Goal: Task Accomplishment & Management: Manage account settings

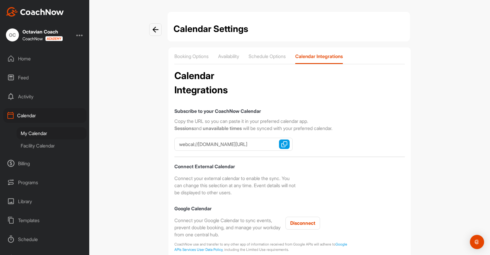
scroll to position [141, 0]
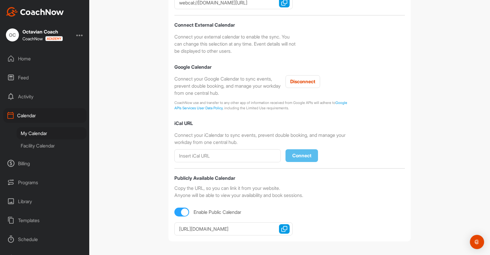
click at [31, 183] on div "Programs" at bounding box center [44, 182] width 83 height 15
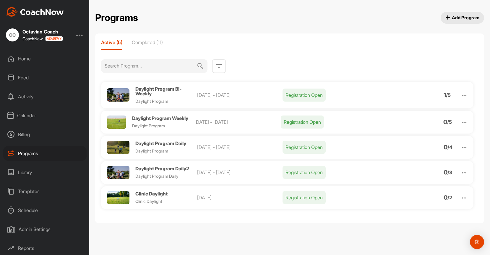
click at [466, 198] on img at bounding box center [464, 197] width 7 height 7
click at [409, 223] on li "Edit" at bounding box center [430, 227] width 73 height 9
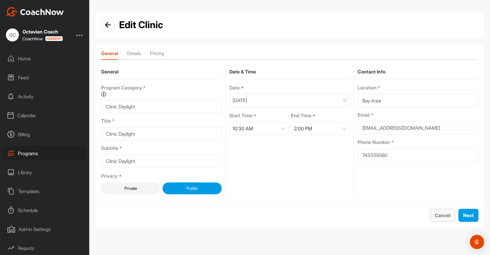
click at [433, 218] on button "Cancel" at bounding box center [442, 214] width 25 height 13
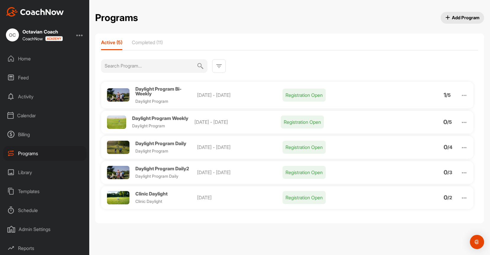
click at [465, 197] on img at bounding box center [464, 197] width 7 height 7
click at [414, 213] on li "View" at bounding box center [430, 212] width 73 height 9
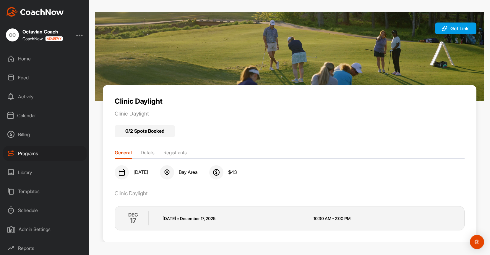
click at [172, 155] on li "Registrants" at bounding box center [174, 153] width 23 height 9
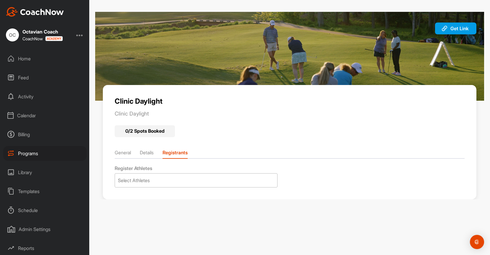
click at [176, 176] on div "Select Athletes" at bounding box center [196, 180] width 162 height 14
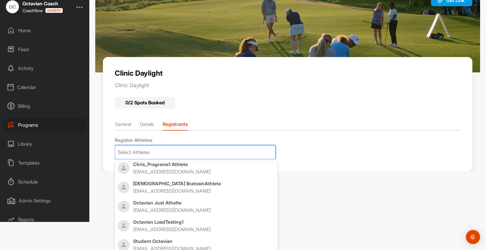
scroll to position [163, 0]
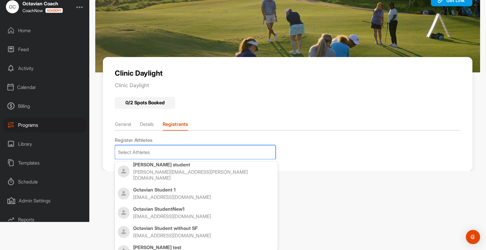
click at [184, 244] on p "tiberiu test" at bounding box center [203, 247] width 141 height 6
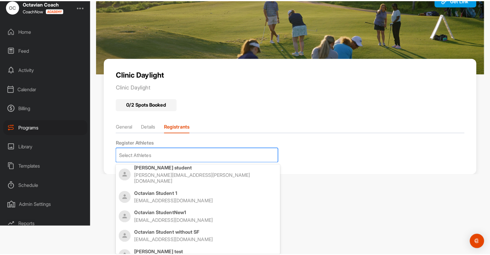
scroll to position [0, 0]
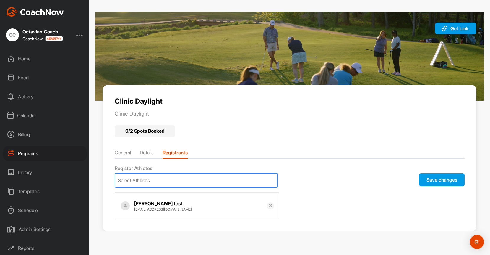
click at [443, 179] on button "Save changes" at bounding box center [442, 179] width 46 height 13
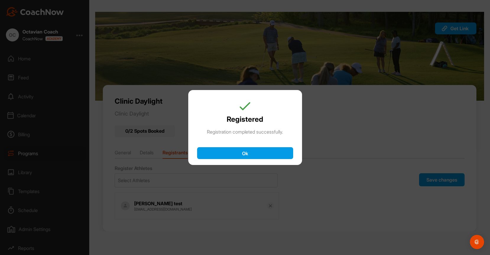
click at [257, 153] on button "Ok" at bounding box center [245, 153] width 96 height 12
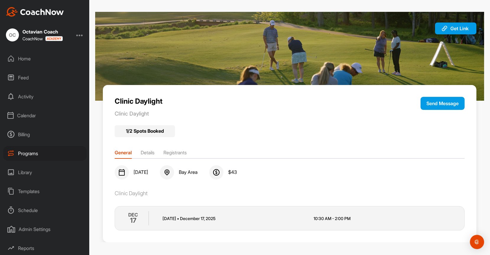
click at [168, 150] on li "Registrants" at bounding box center [174, 153] width 23 height 9
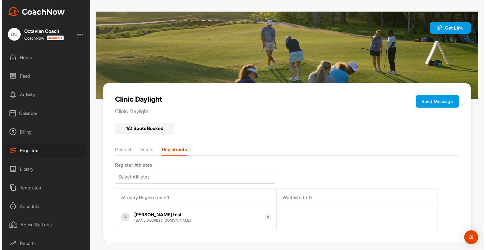
scroll to position [6, 0]
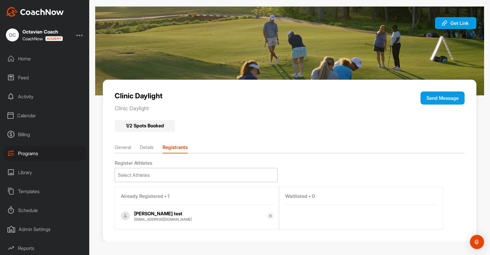
click at [199, 171] on div "Select Athletes" at bounding box center [196, 175] width 162 height 14
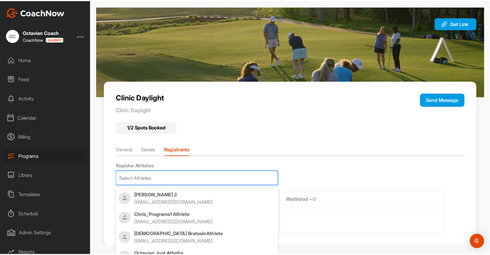
scroll to position [163, 0]
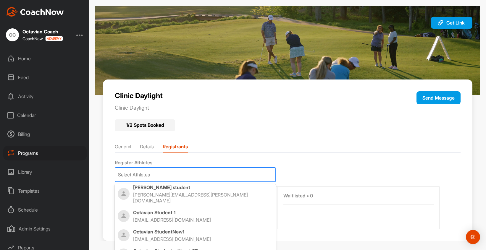
click at [202, 236] on p "[EMAIL_ADDRESS][DOMAIN_NAME]" at bounding box center [197, 239] width 128 height 6
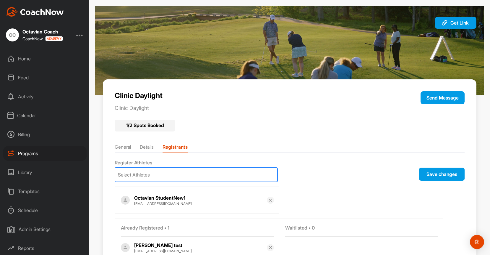
click at [444, 175] on button "Save changes" at bounding box center [442, 173] width 46 height 13
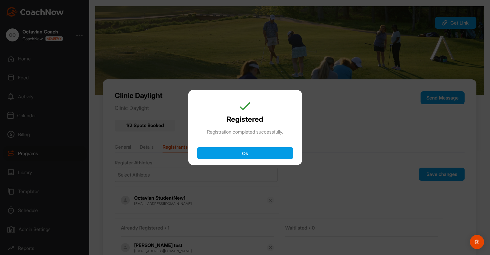
click at [263, 147] on button "Ok" at bounding box center [245, 153] width 96 height 12
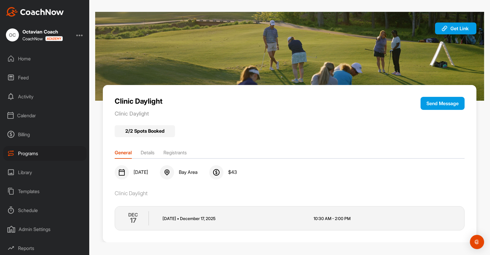
click at [181, 150] on li "Registrants" at bounding box center [174, 153] width 23 height 9
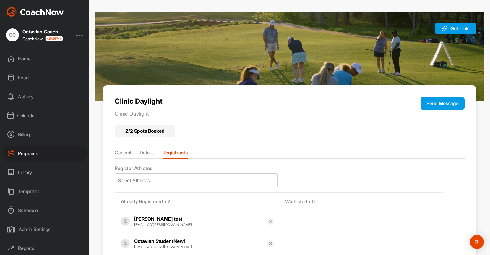
scroll to position [28, 0]
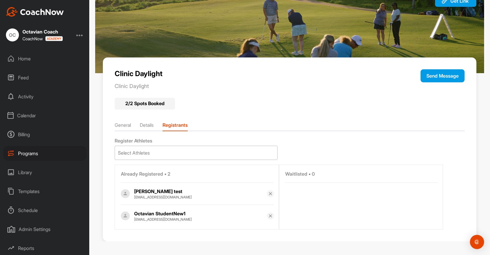
click at [169, 148] on div "Select Athletes" at bounding box center [196, 153] width 162 height 14
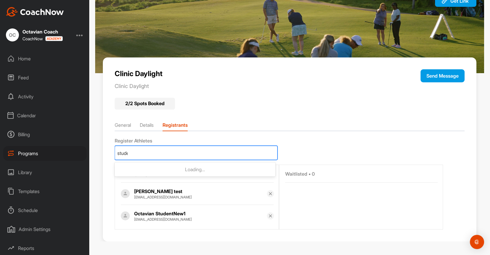
type input "student"
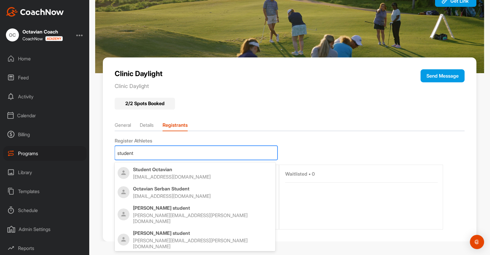
scroll to position [37, 0]
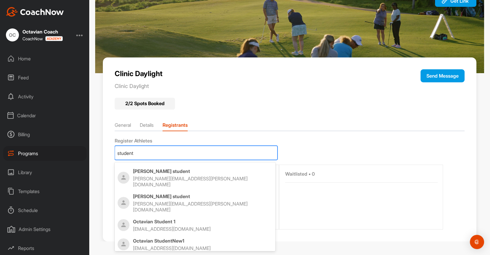
click at [221, 226] on p "[EMAIL_ADDRESS][DOMAIN_NAME]" at bounding box center [197, 229] width 128 height 6
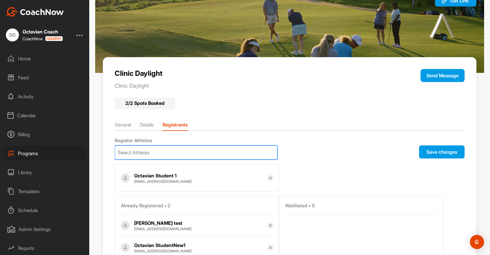
click at [429, 154] on button "Save changes" at bounding box center [442, 151] width 46 height 13
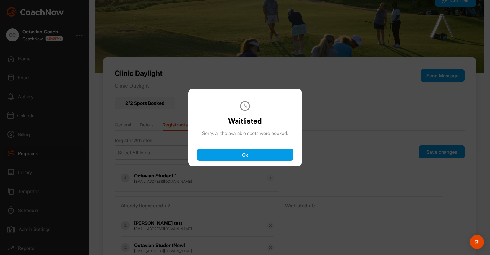
click at [267, 154] on button "Ok" at bounding box center [245, 154] width 96 height 12
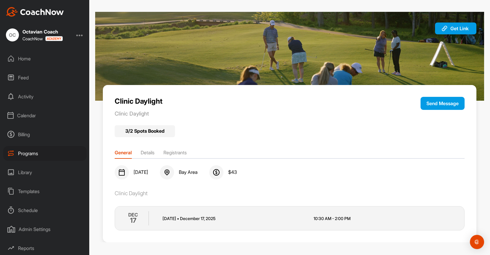
scroll to position [1, 0]
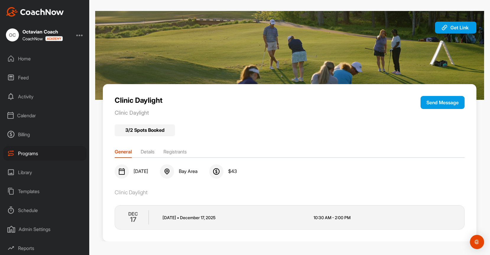
click at [186, 153] on li "Registrants" at bounding box center [174, 152] width 23 height 9
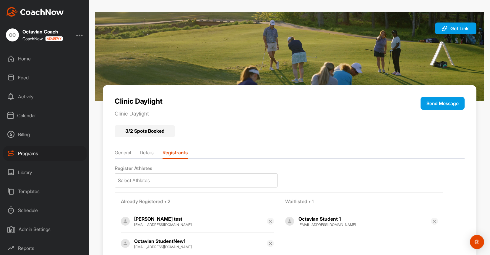
scroll to position [28, 0]
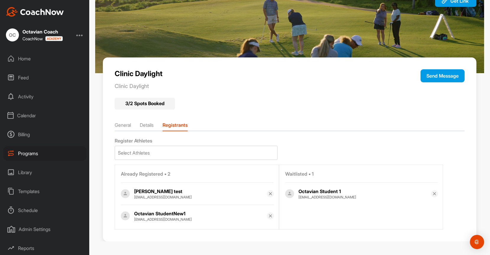
click at [268, 192] on img at bounding box center [270, 193] width 5 height 5
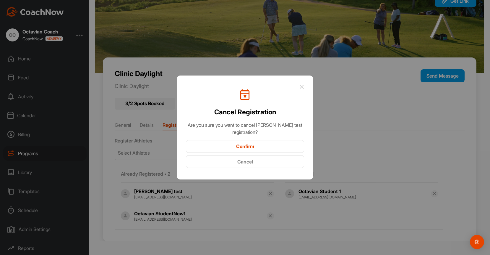
click at [248, 142] on button "Confirm" at bounding box center [245, 146] width 118 height 13
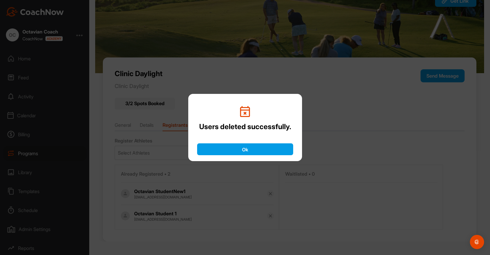
click at [252, 151] on button "Ok" at bounding box center [245, 149] width 96 height 12
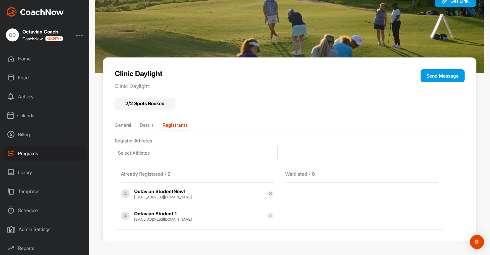
click at [153, 127] on li "Details" at bounding box center [147, 125] width 14 height 9
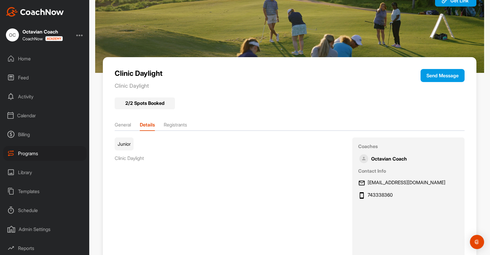
click at [175, 124] on li "Registrants" at bounding box center [175, 125] width 23 height 9
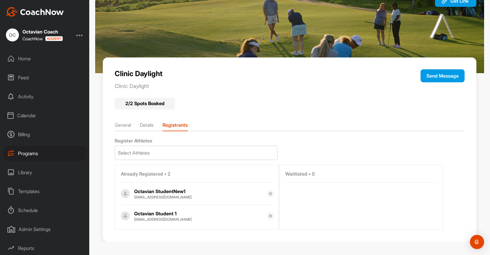
click at [268, 217] on img at bounding box center [270, 215] width 5 height 5
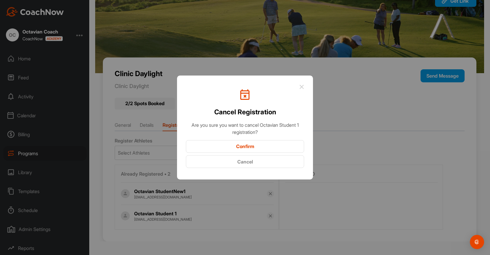
click at [268, 145] on button "Confirm" at bounding box center [245, 146] width 118 height 13
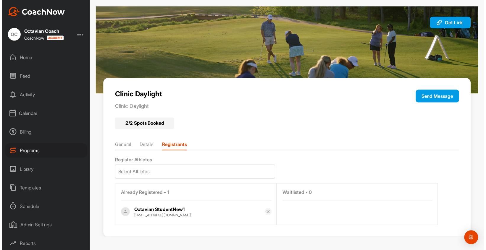
scroll to position [6, 0]
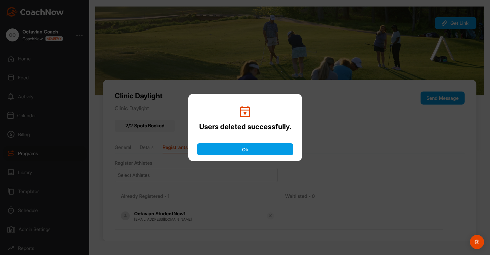
click at [256, 146] on button "Ok" at bounding box center [245, 149] width 96 height 12
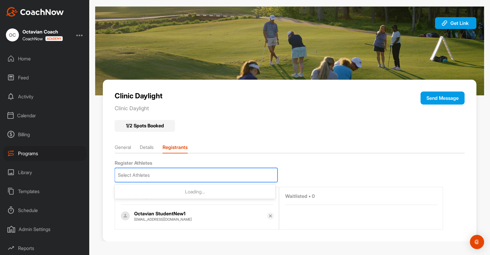
click at [188, 176] on div "Select Athletes" at bounding box center [196, 175] width 162 height 14
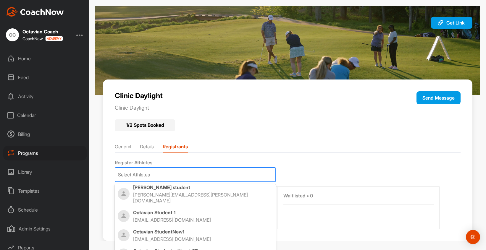
scroll to position [23, 0]
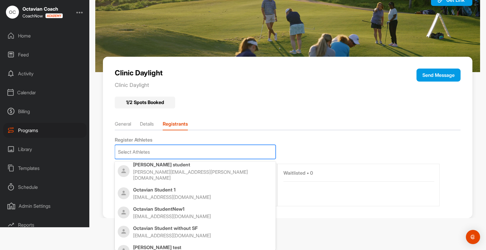
click at [185, 244] on p "tiberiu test" at bounding box center [203, 247] width 140 height 6
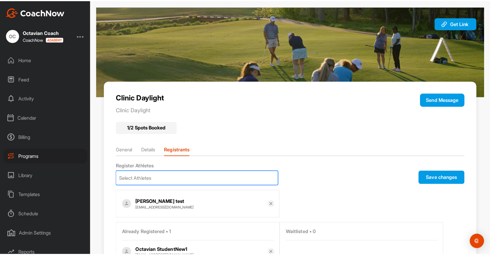
scroll to position [0, 0]
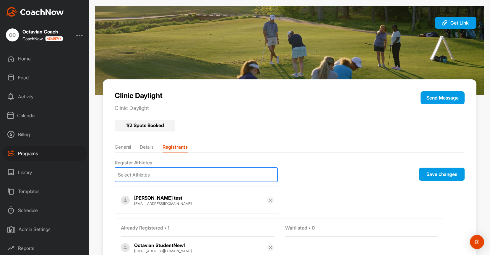
click at [430, 177] on button "Save changes" at bounding box center [442, 173] width 46 height 13
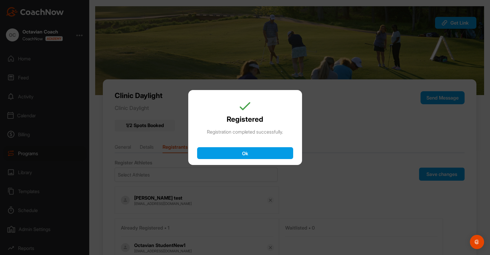
click at [259, 149] on button "Ok" at bounding box center [245, 153] width 96 height 12
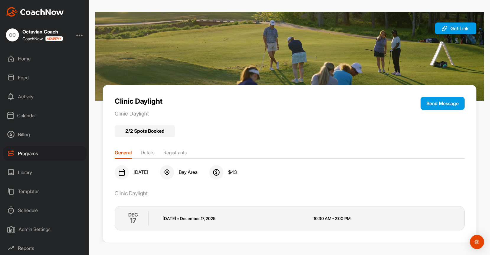
click at [163, 152] on ul "General Details Registrants" at bounding box center [290, 154] width 350 height 10
click at [170, 152] on li "Registrants" at bounding box center [174, 153] width 23 height 9
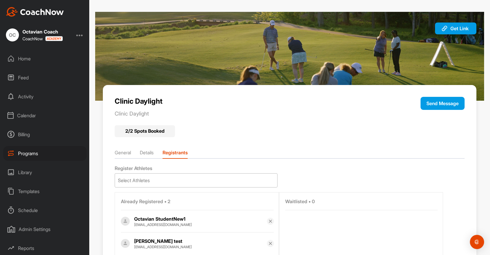
scroll to position [28, 0]
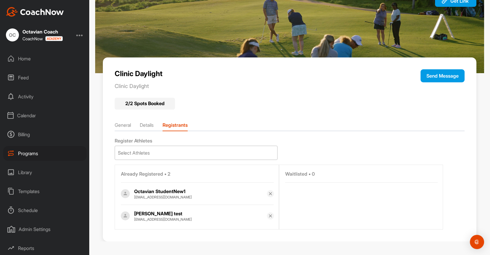
click at [179, 148] on div "Select Athletes" at bounding box center [196, 153] width 162 height 14
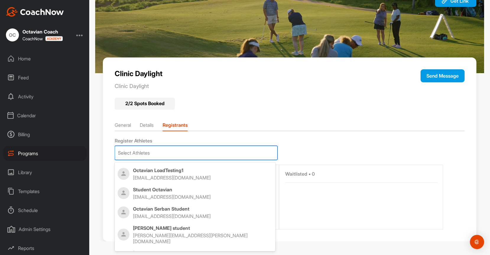
scroll to position [134, 0]
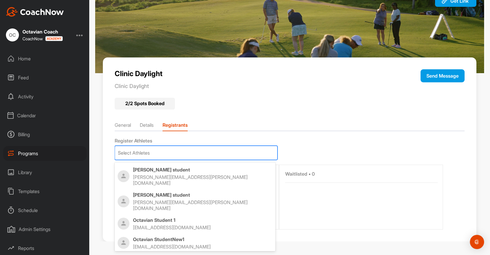
click at [183, 224] on p "[EMAIL_ADDRESS][DOMAIN_NAME]" at bounding box center [197, 227] width 128 height 6
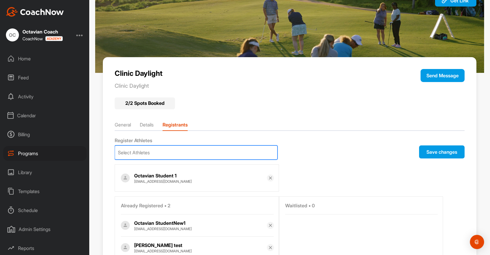
click at [430, 148] on button "Save changes" at bounding box center [442, 151] width 46 height 13
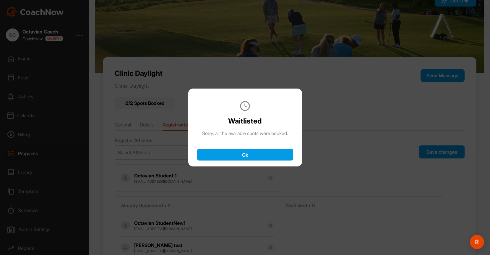
click at [259, 156] on button "Ok" at bounding box center [245, 154] width 96 height 12
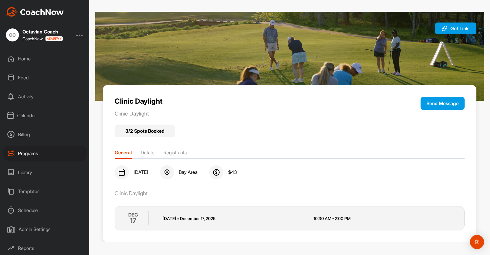
click at [180, 154] on li "Registrants" at bounding box center [174, 153] width 23 height 9
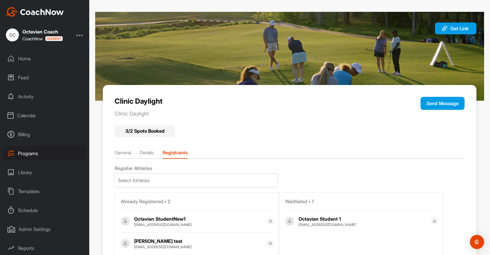
scroll to position [28, 0]
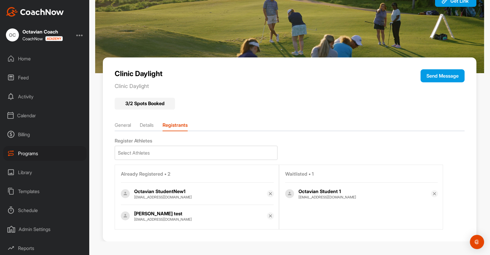
click at [268, 215] on img at bounding box center [270, 215] width 5 height 5
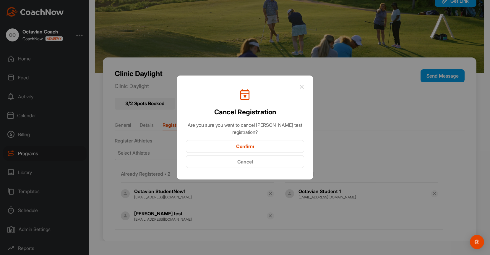
click at [255, 146] on button "Confirm" at bounding box center [245, 146] width 118 height 13
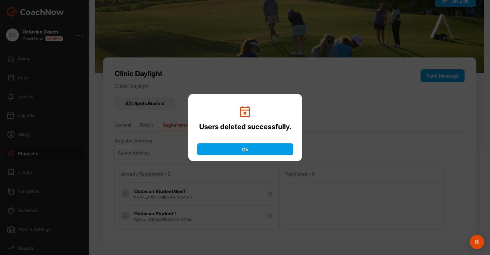
click at [257, 146] on button "Ok" at bounding box center [245, 149] width 96 height 12
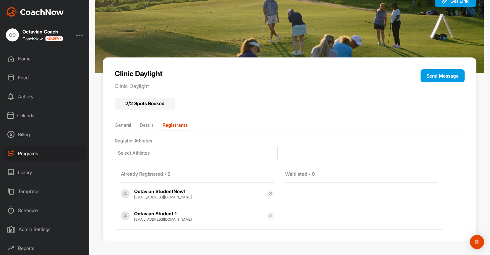
click at [268, 216] on img at bounding box center [270, 215] width 5 height 5
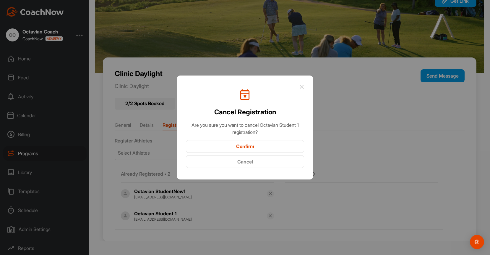
click at [252, 144] on button "Confirm" at bounding box center [245, 146] width 118 height 13
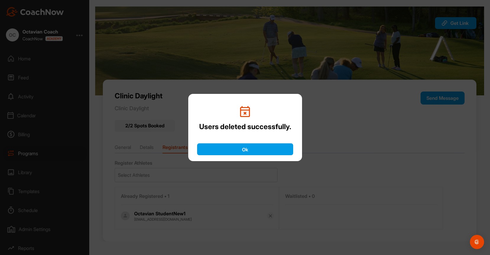
click at [238, 148] on button "Ok" at bounding box center [245, 149] width 96 height 12
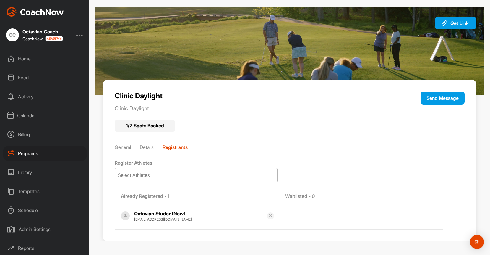
click at [191, 174] on div "Select Athletes" at bounding box center [196, 175] width 162 height 14
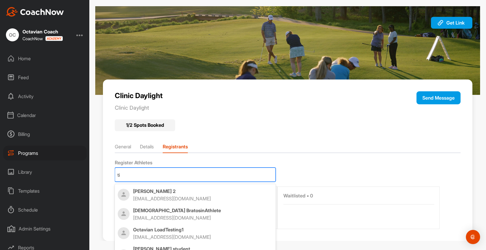
type input "tib"
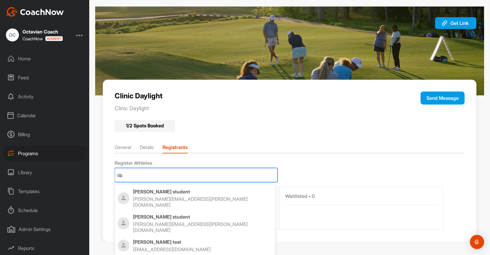
click at [164, 239] on div "tiberiu test tiberiutest@noemail.com" at bounding box center [203, 245] width 140 height 13
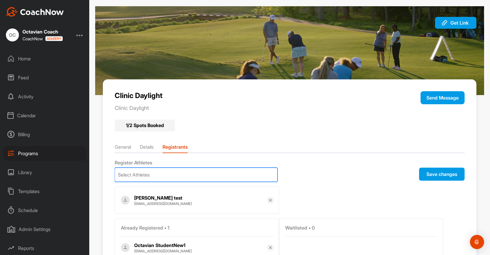
click at [438, 179] on button "Save changes" at bounding box center [442, 173] width 46 height 13
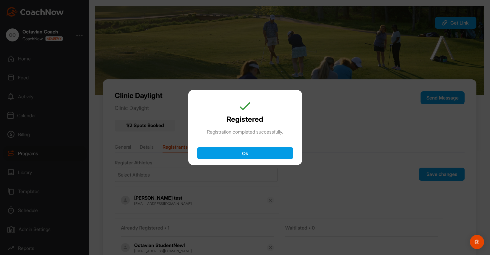
click at [255, 163] on div "Ok" at bounding box center [245, 154] width 114 height 21
click at [265, 153] on button "Ok" at bounding box center [245, 153] width 96 height 12
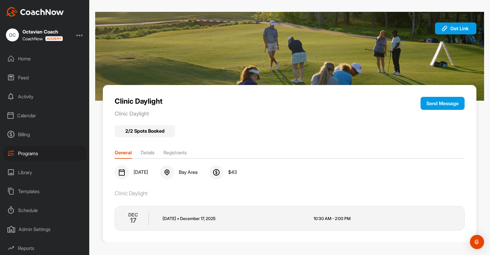
click at [179, 146] on div "General Details Registrants" at bounding box center [290, 150] width 350 height 9
click at [181, 153] on li "Registrants" at bounding box center [174, 153] width 23 height 9
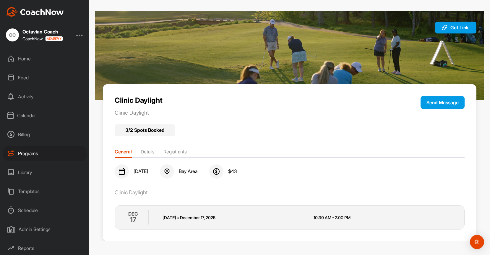
click at [178, 151] on li "Registrants" at bounding box center [174, 152] width 23 height 9
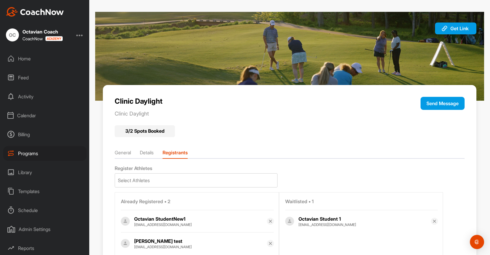
scroll to position [28, 0]
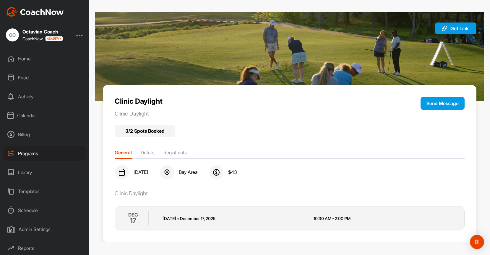
click at [176, 153] on li "Registrants" at bounding box center [174, 153] width 23 height 9
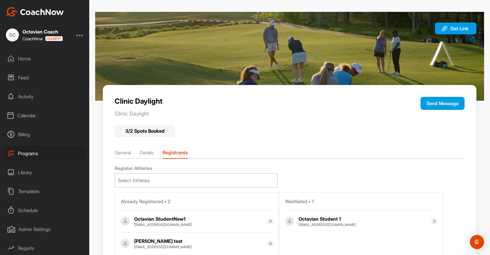
scroll to position [28, 0]
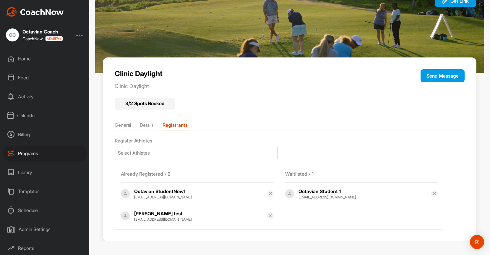
click at [269, 215] on img at bounding box center [270, 215] width 5 height 5
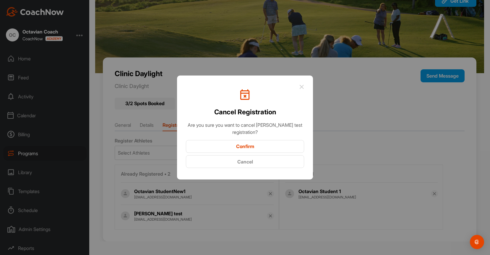
click at [239, 145] on button "Confirm" at bounding box center [245, 146] width 118 height 13
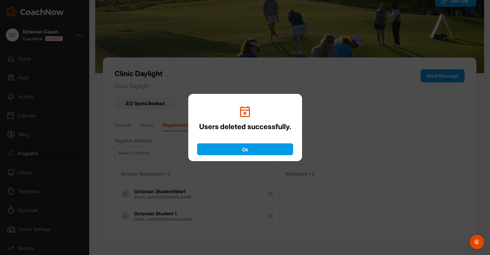
click at [239, 146] on button "Ok" at bounding box center [245, 149] width 96 height 12
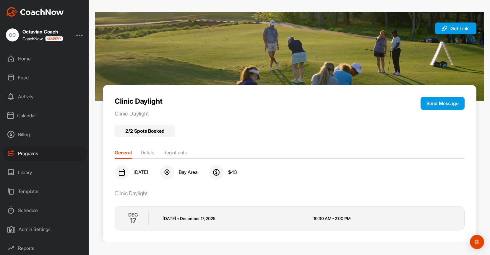
click at [181, 149] on li "Registrants" at bounding box center [174, 153] width 23 height 9
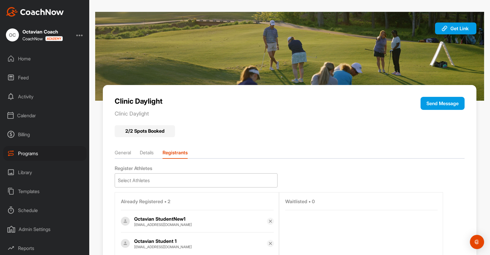
scroll to position [4, 0]
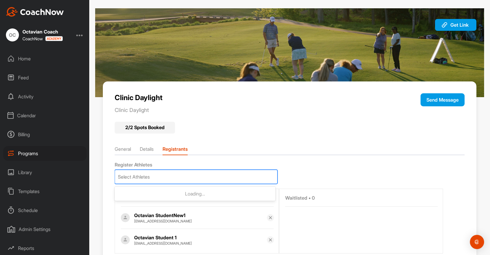
click at [197, 177] on div "Select Athletes" at bounding box center [196, 177] width 162 height 14
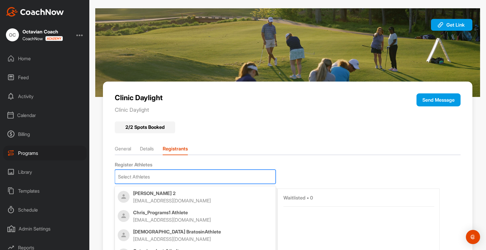
click at [214, 218] on div "Chris_Programs1 Athlete [EMAIL_ADDRESS][DOMAIN_NAME]" at bounding box center [203, 216] width 140 height 13
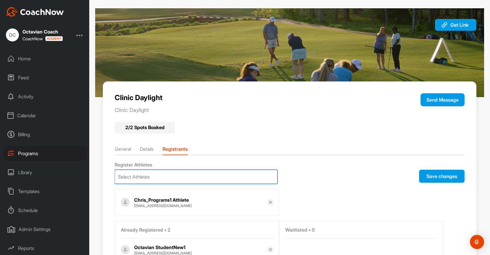
scroll to position [60, 0]
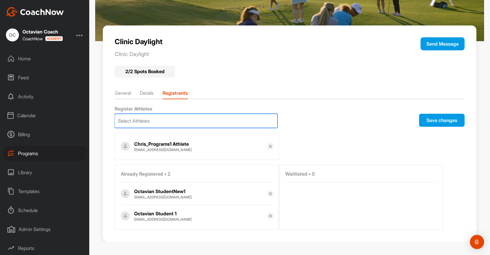
click at [438, 121] on button "Save changes" at bounding box center [442, 120] width 46 height 13
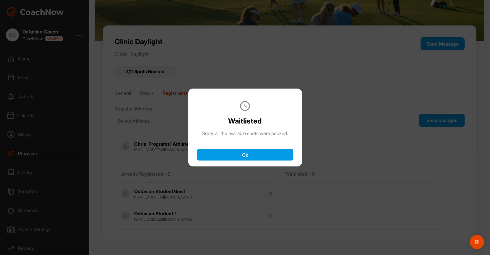
click at [245, 154] on button "Ok" at bounding box center [245, 154] width 96 height 12
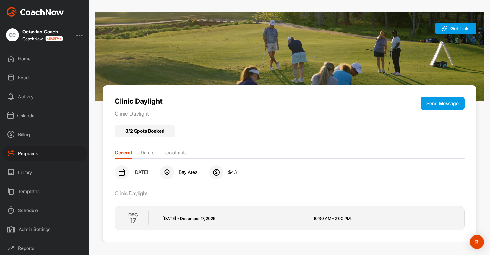
scroll to position [1, 0]
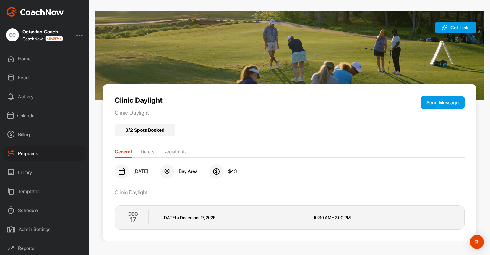
click at [179, 147] on div "General Details Registrants" at bounding box center [290, 149] width 350 height 9
click at [180, 152] on li "Registrants" at bounding box center [174, 152] width 23 height 9
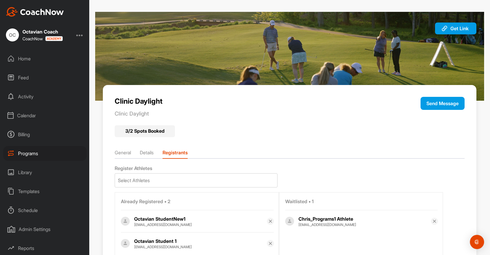
scroll to position [28, 0]
